Goal: Task Accomplishment & Management: Manage account settings

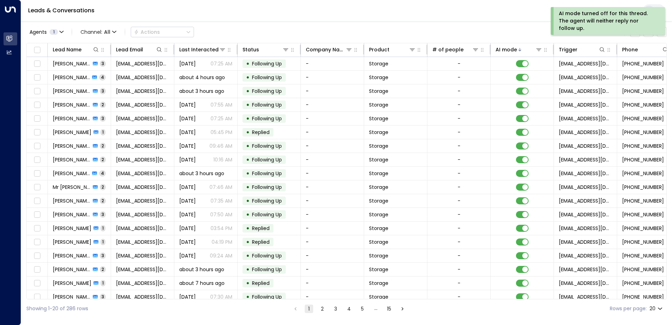
click at [322, 311] on button "2" at bounding box center [322, 309] width 8 height 8
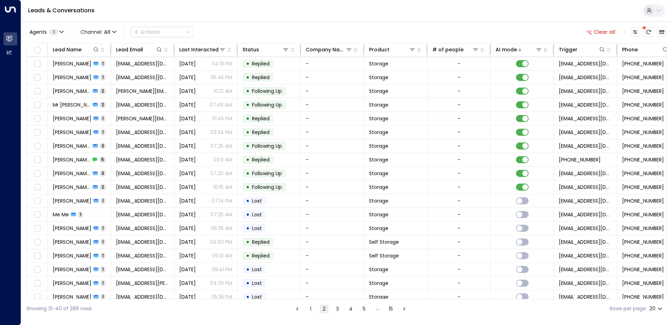
click at [313, 308] on button "1" at bounding box center [311, 309] width 8 height 8
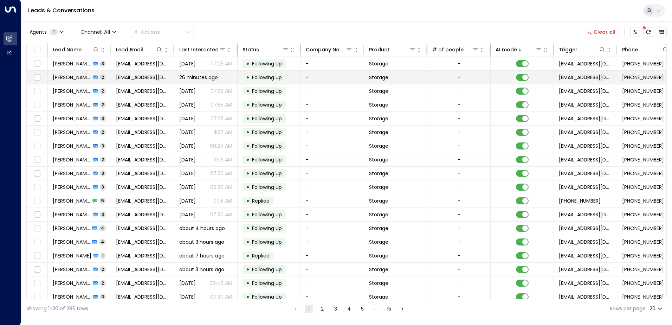
click at [184, 78] on span "26 minutes ago" at bounding box center [198, 77] width 39 height 7
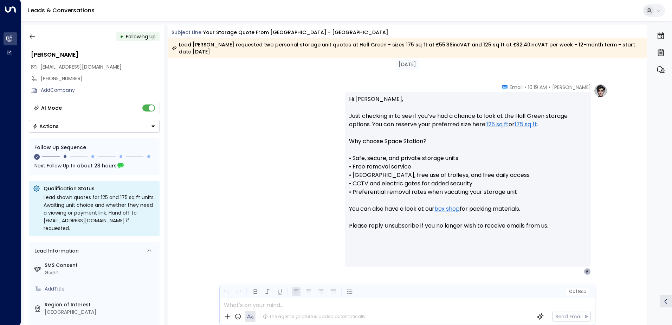
scroll to position [531, 0]
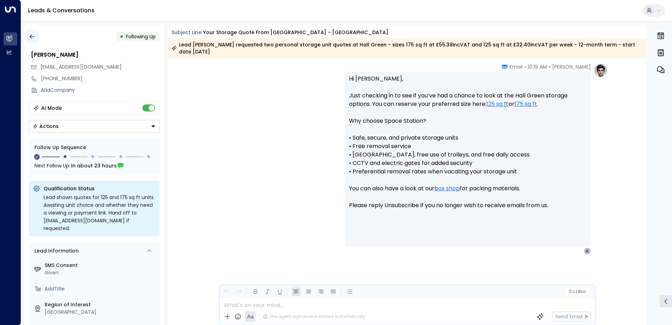
click at [36, 39] on icon "button" at bounding box center [32, 36] width 7 height 7
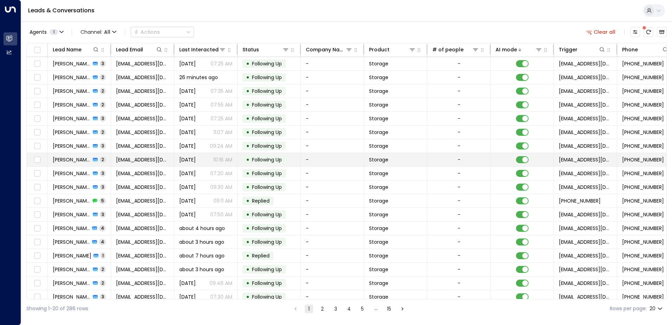
scroll to position [34, 0]
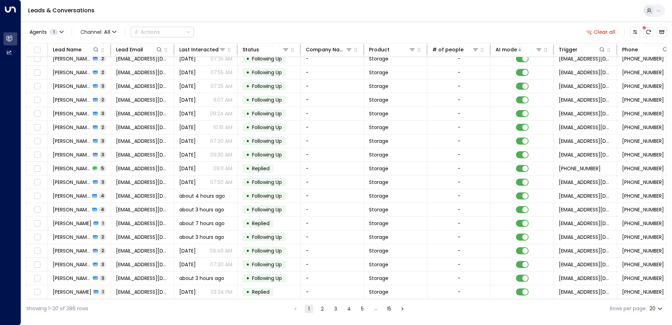
click at [318, 310] on button "2" at bounding box center [322, 309] width 8 height 8
